Goal: Task Accomplishment & Management: Use online tool/utility

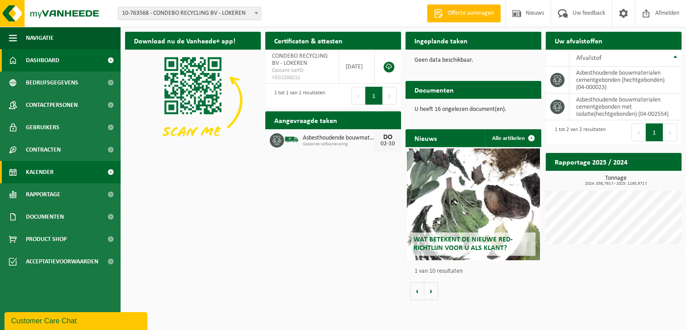
click at [48, 170] on span "Kalender" at bounding box center [40, 172] width 28 height 22
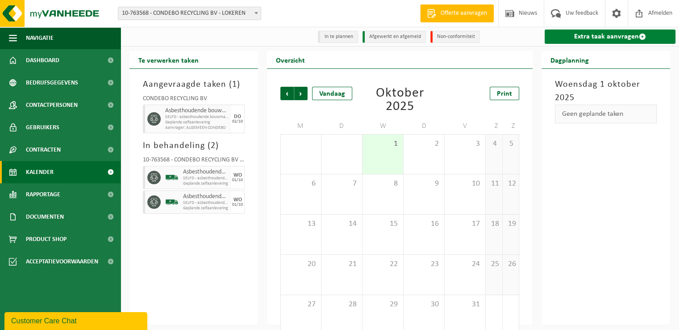
click at [620, 35] on link "Extra taak aanvragen" at bounding box center [610, 36] width 131 height 14
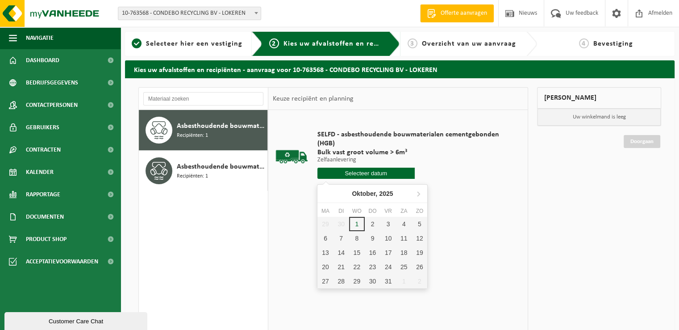
click at [384, 172] on input "text" at bounding box center [366, 172] width 97 height 11
click at [374, 222] on div "2" at bounding box center [373, 224] width 16 height 14
type input "Van [DATE]"
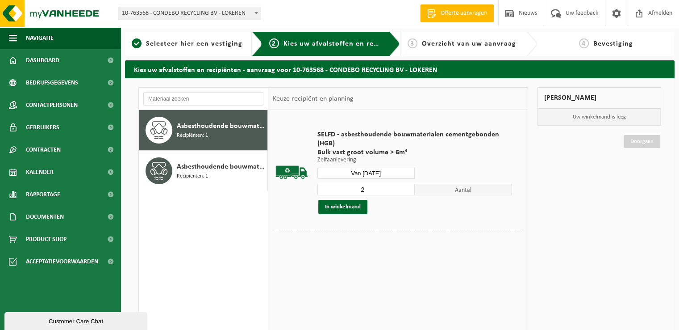
type input "2"
click at [409, 186] on input "2" at bounding box center [366, 190] width 97 height 12
click at [347, 206] on button "In winkelmand" at bounding box center [342, 207] width 49 height 14
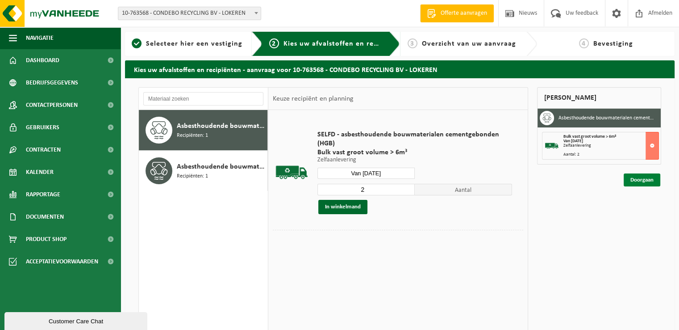
click at [647, 178] on link "Doorgaan" at bounding box center [642, 179] width 37 height 13
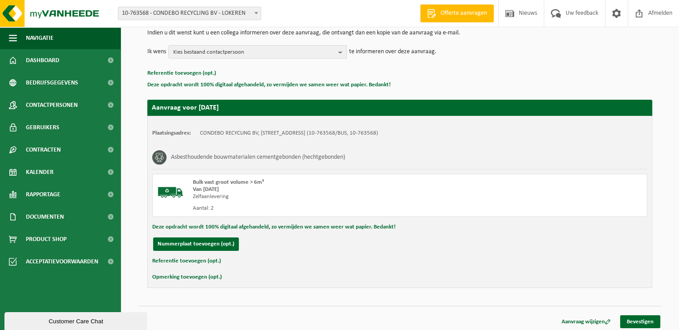
scroll to position [98, 0]
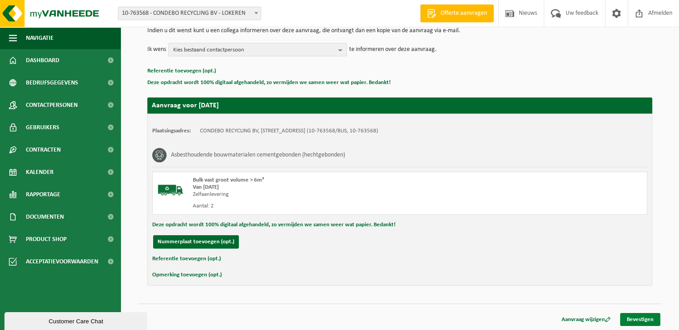
click at [645, 316] on link "Bevestigen" at bounding box center [640, 319] width 40 height 13
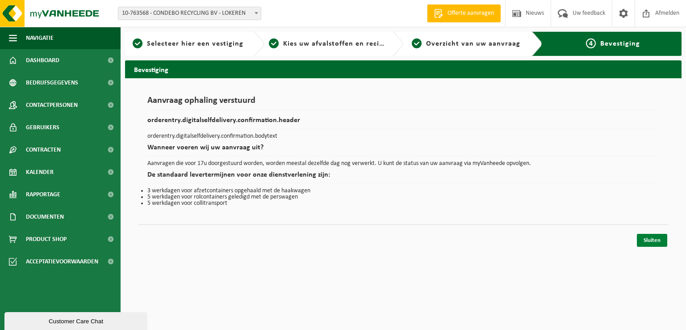
click at [654, 238] on link "Sluiten" at bounding box center [652, 240] width 30 height 13
